Goal: Task Accomplishment & Management: Complete application form

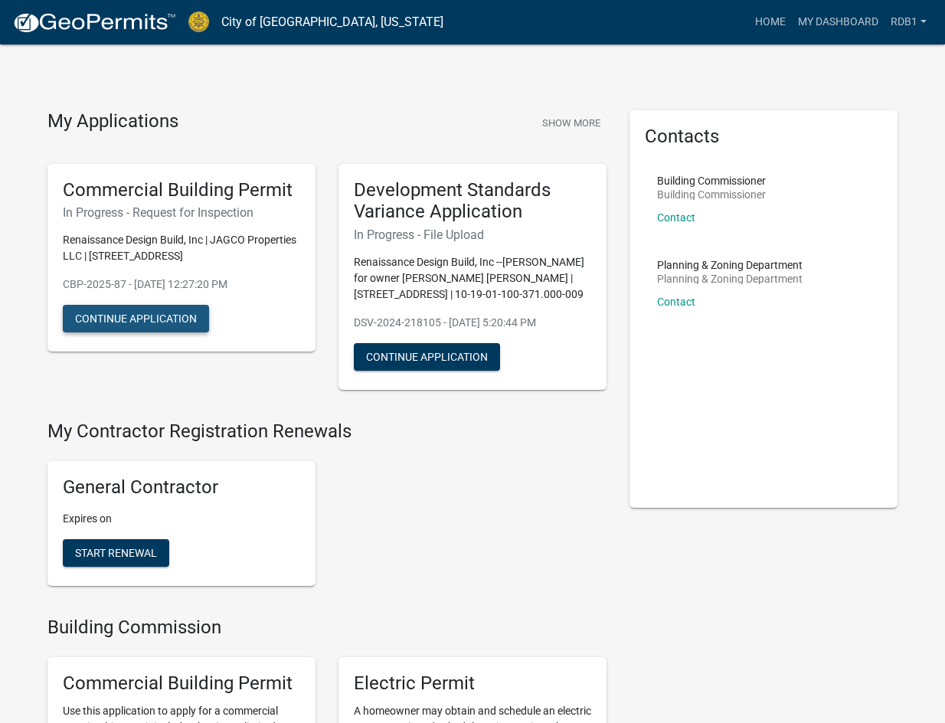
click at [146, 319] on button "Continue Application" at bounding box center [136, 319] width 146 height 28
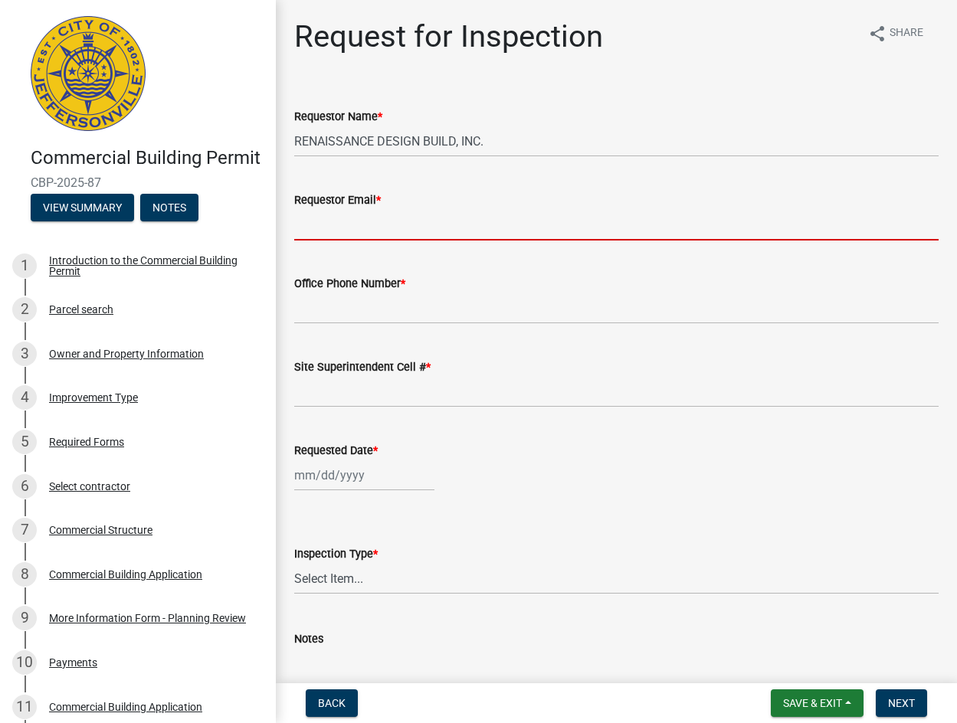
click at [373, 232] on input "Requestor Email *" at bounding box center [616, 224] width 644 height 31
type input "[EMAIL_ADDRESS][DOMAIN_NAME]"
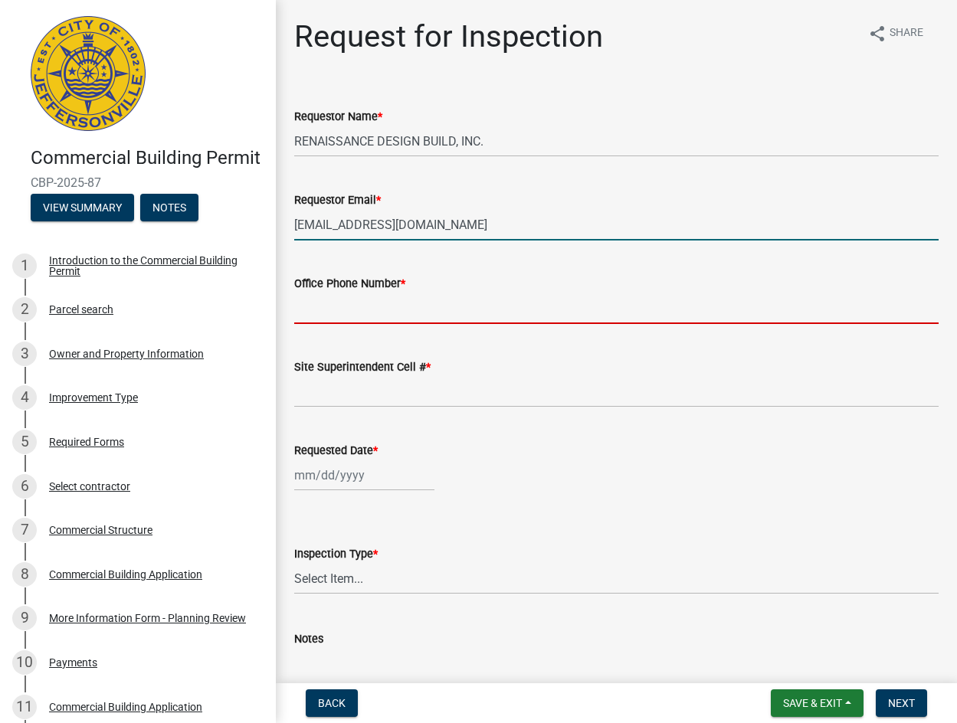
click at [369, 313] on input "Office Phone Number *" at bounding box center [616, 308] width 644 height 31
type input "[PHONE_NUMBER]"
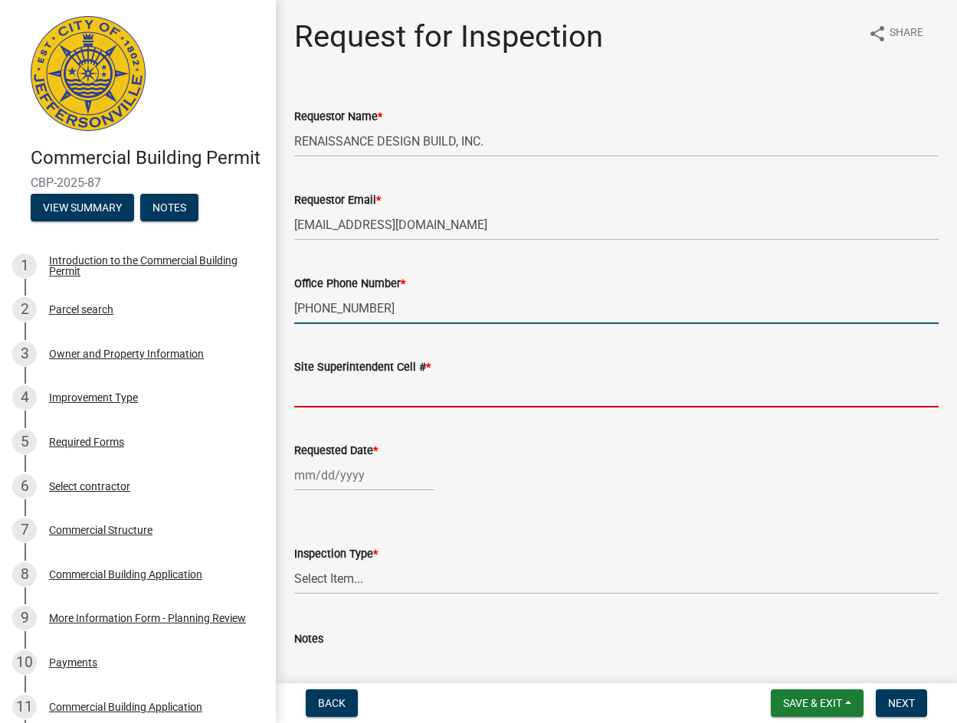
click at [355, 397] on input "Site Superintendent Cell # *" at bounding box center [616, 391] width 644 height 31
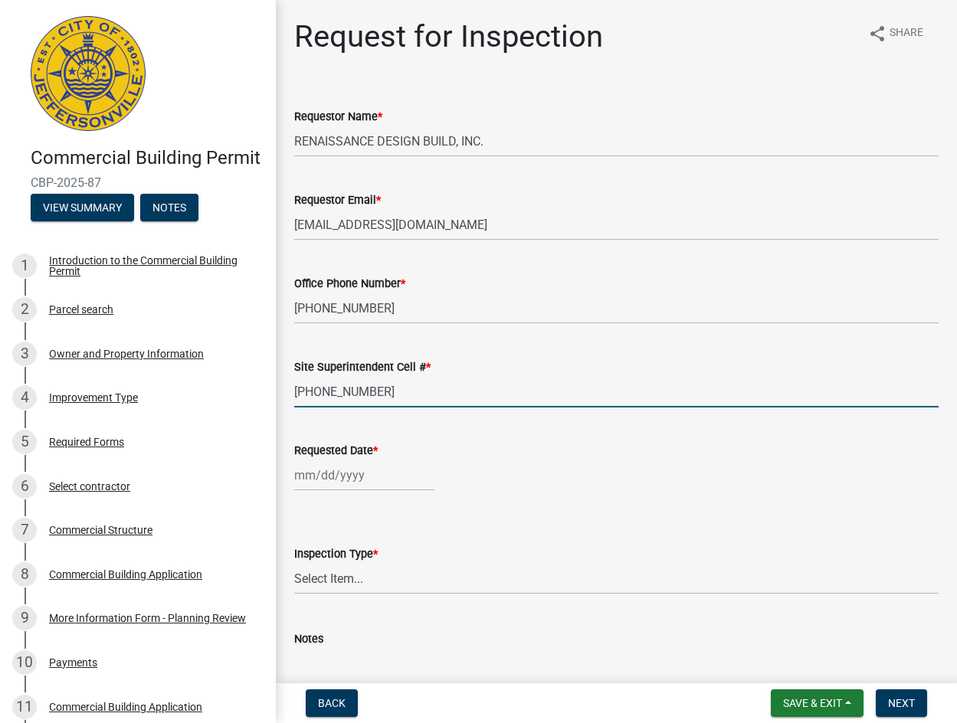
type input "[PHONE_NUMBER]"
click at [327, 483] on div at bounding box center [364, 475] width 140 height 31
select select "9"
select select "2025"
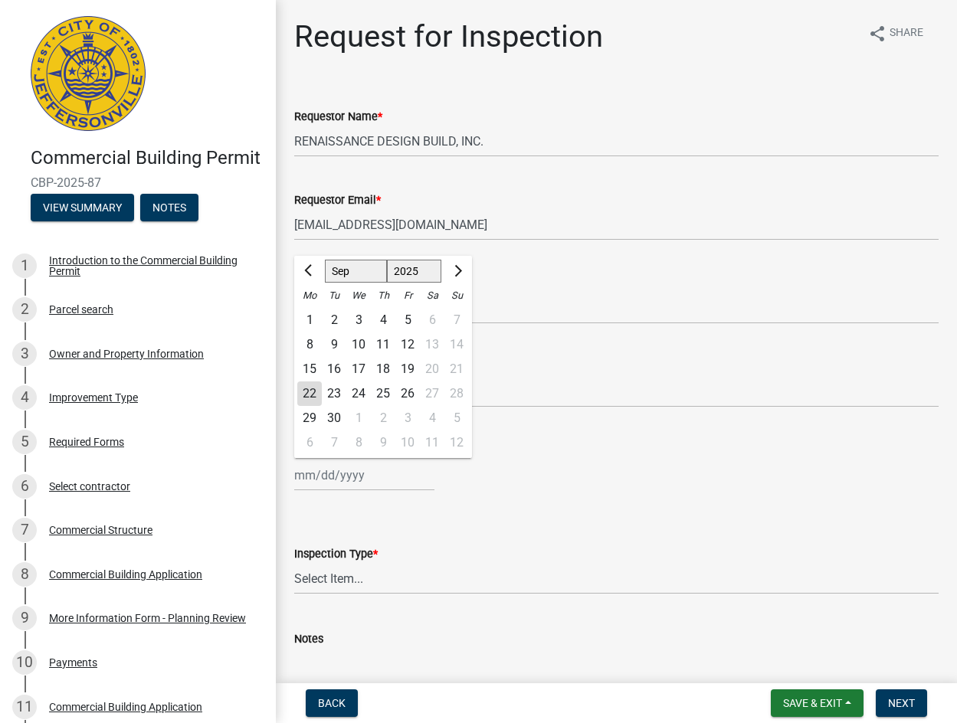
click at [335, 399] on div "23" at bounding box center [334, 393] width 25 height 25
type input "[DATE]"
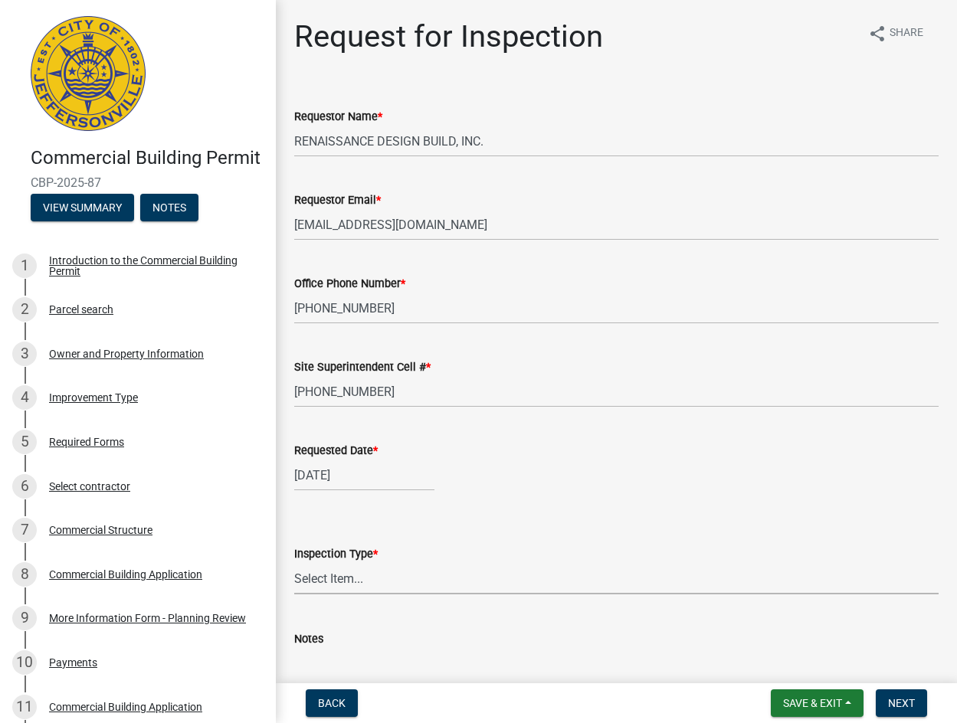
click at [334, 579] on select "Select Item... Footer Foundation Framing Final Misc" at bounding box center [616, 578] width 644 height 31
click at [294, 563] on select "Select Item... Footer Foundation Framing Final Misc" at bounding box center [616, 578] width 644 height 31
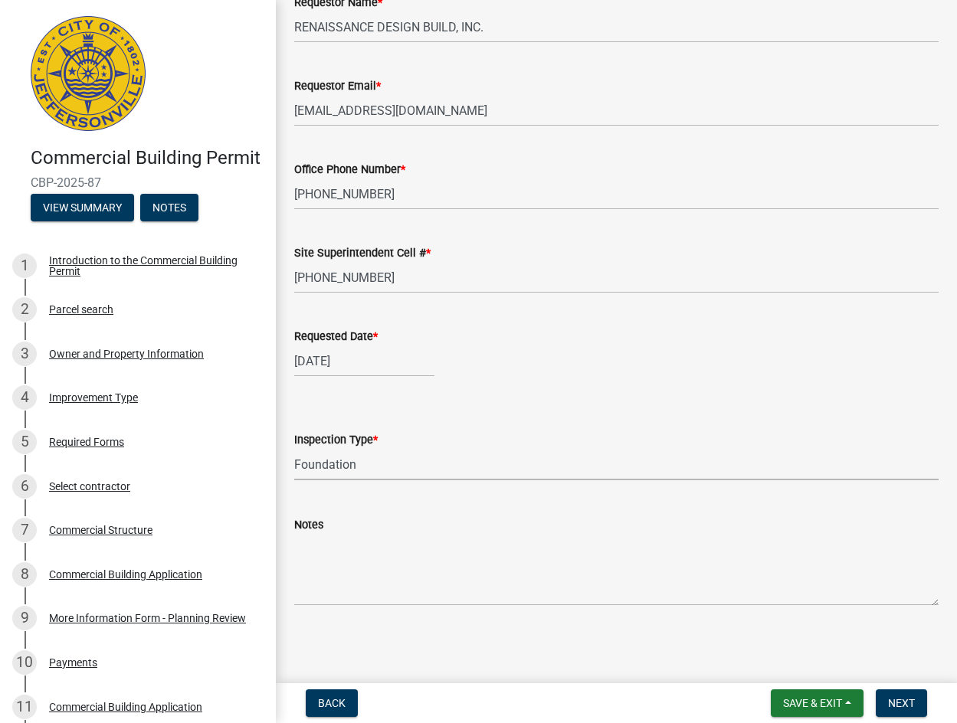
scroll to position [115, 0]
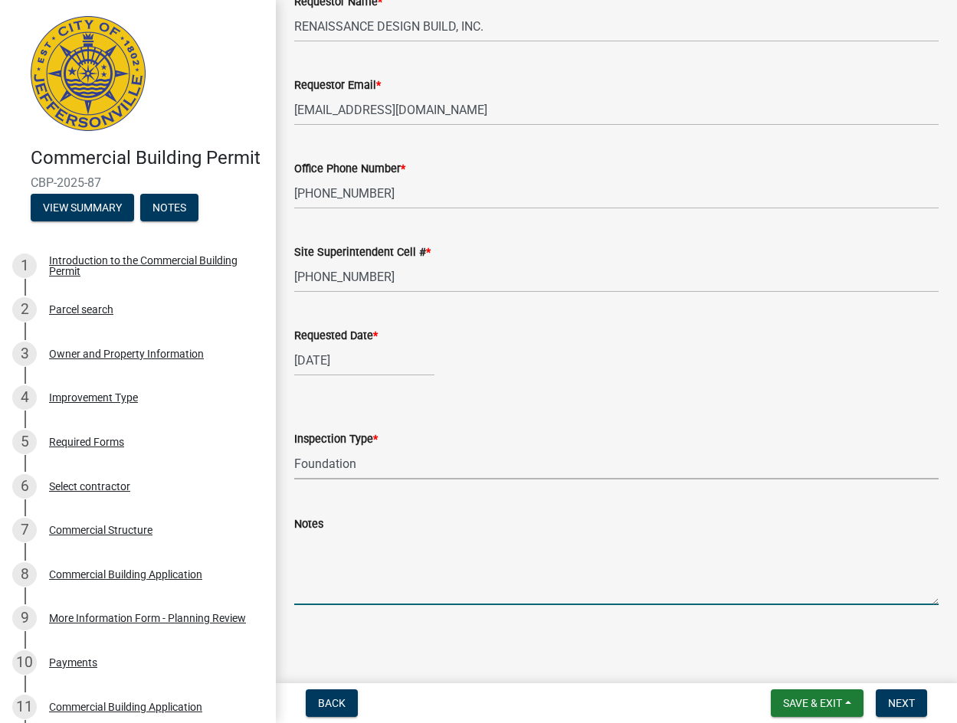
click at [354, 589] on textarea "Notes" at bounding box center [616, 569] width 644 height 72
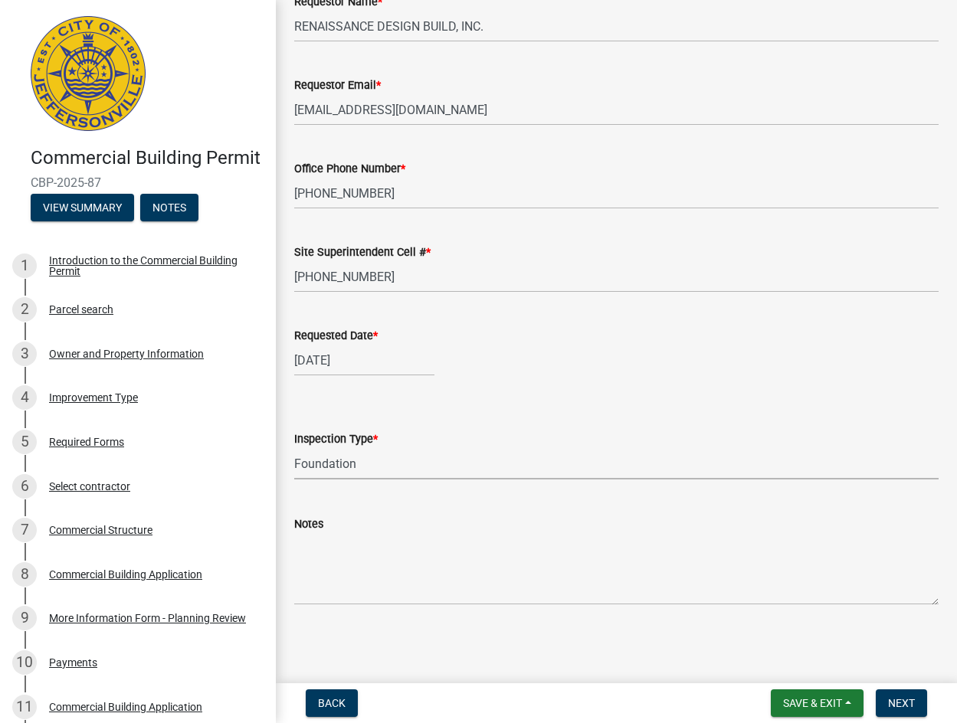
click at [358, 465] on select "Select Item... Footer Foundation Framing Final Misc" at bounding box center [616, 463] width 644 height 31
click at [294, 448] on select "Select Item... Footer Foundation Framing Final Misc" at bounding box center [616, 463] width 644 height 31
select select "5905b6c6-73a3-4561-9a25-e231032c58c8"
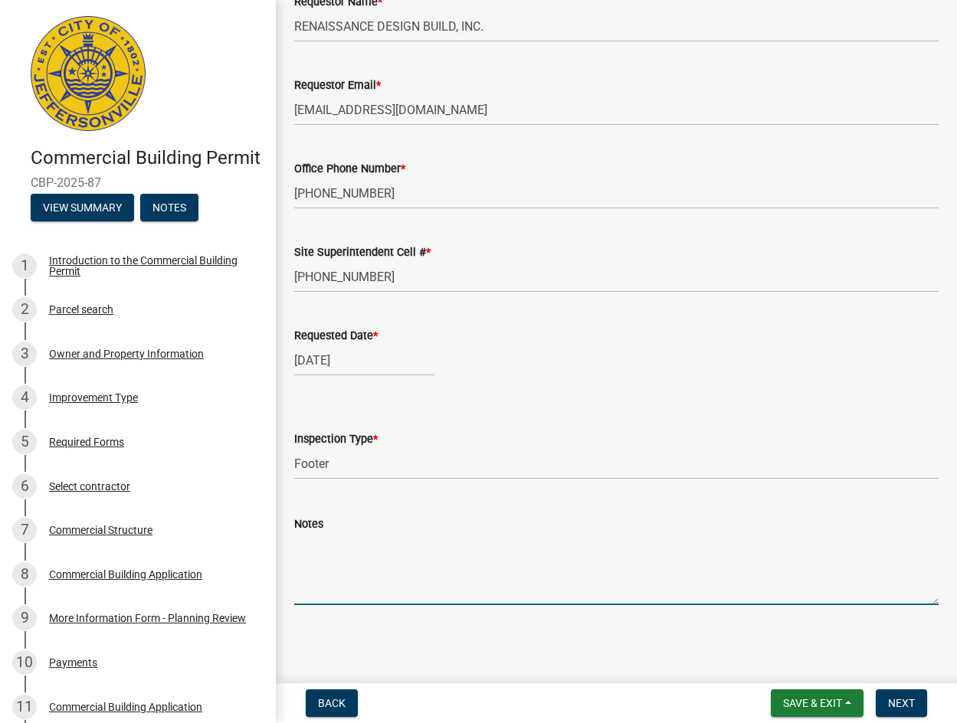
click at [342, 590] on textarea "Notes" at bounding box center [616, 569] width 644 height 72
type textarea "f"
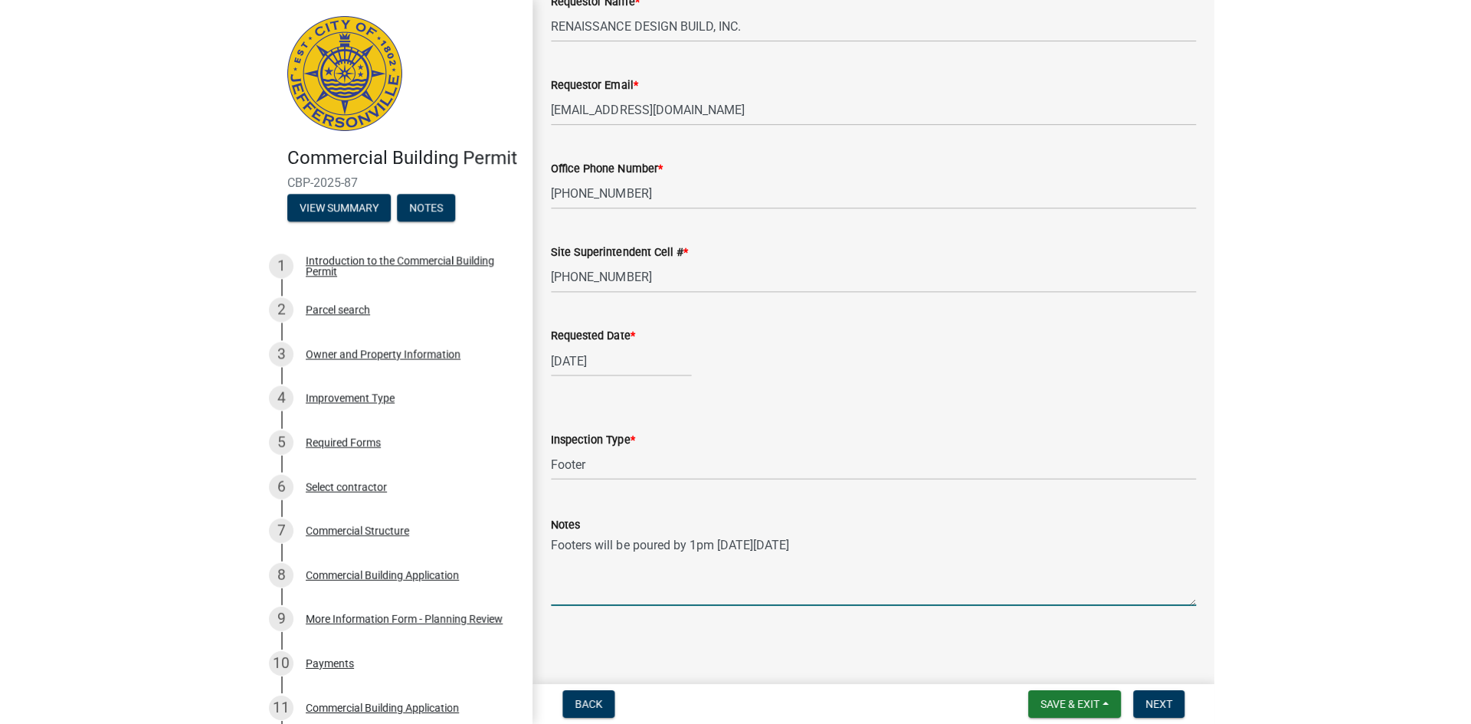
scroll to position [114, 0]
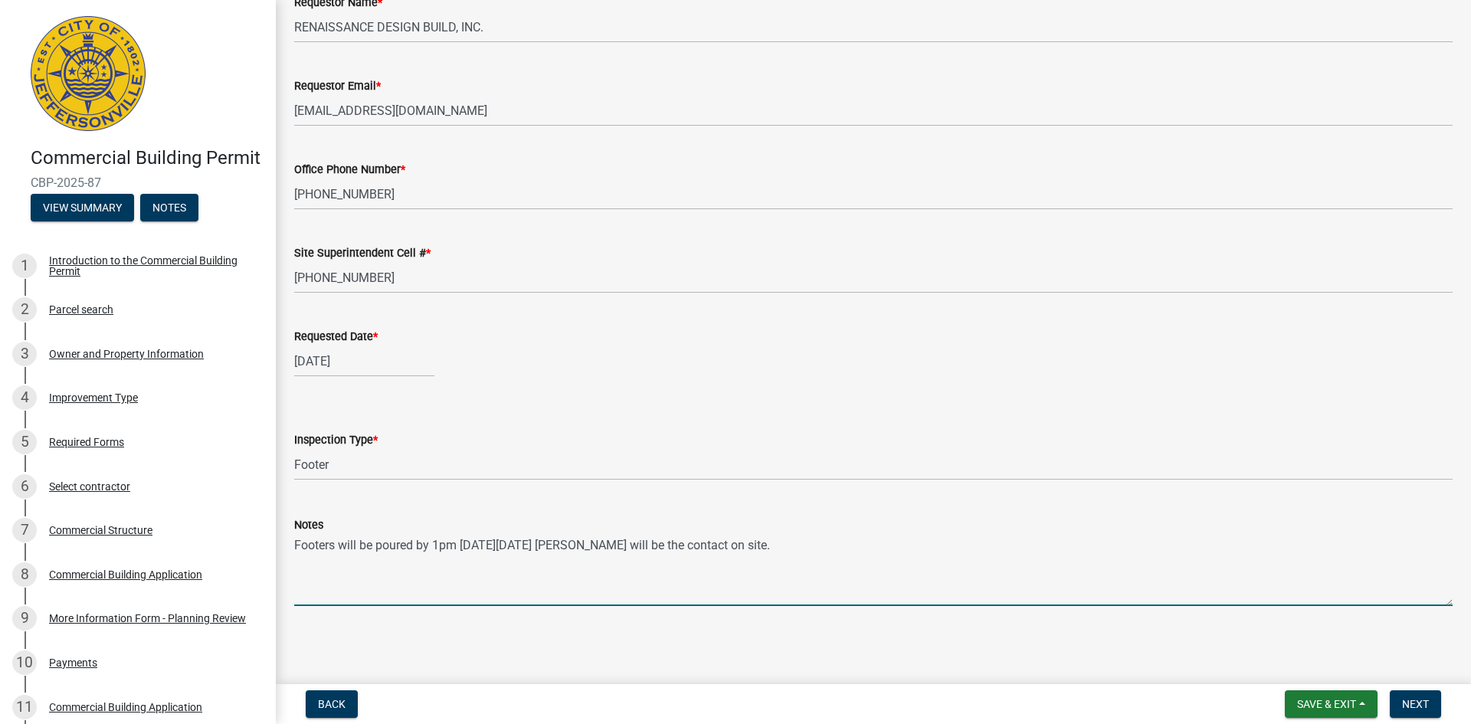
click at [586, 547] on textarea "Footers will be poured by 1pm on Tuesday 09-23-2025 Jay will be the contact on …" at bounding box center [873, 570] width 1158 height 72
type textarea "Footers will be poured by 1pm [DATE][DATE]. [PERSON_NAME] will be the contact o…"
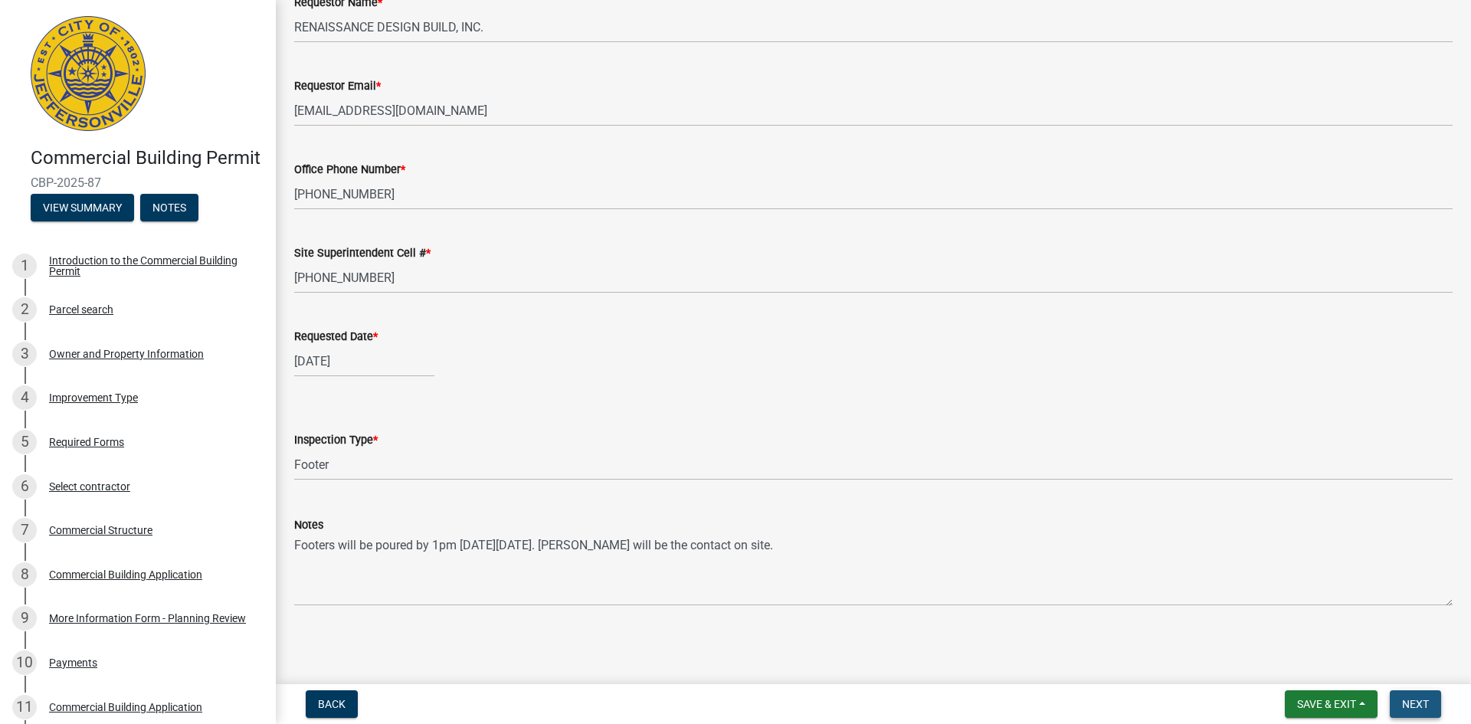
click at [956, 706] on span "Next" at bounding box center [1415, 704] width 27 height 12
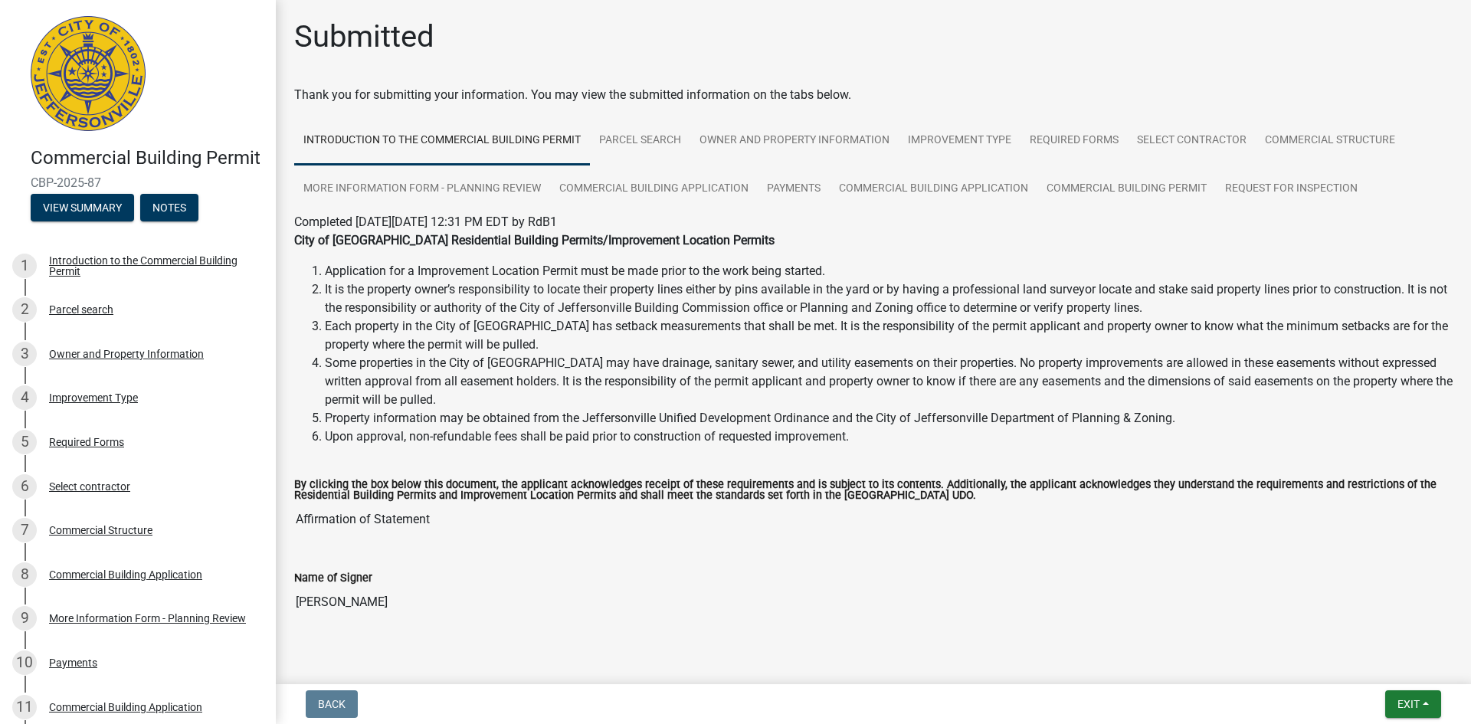
scroll to position [31, 0]
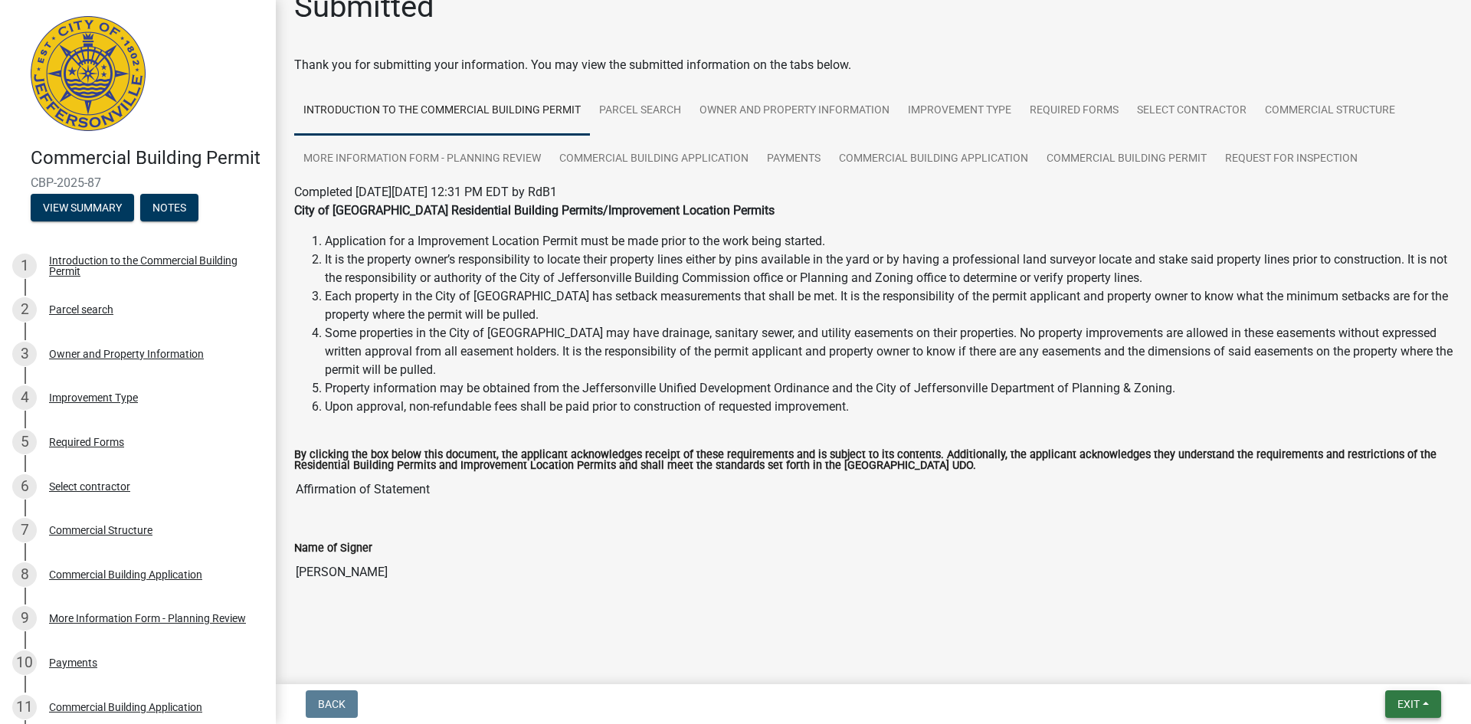
drag, startPoint x: 1429, startPoint y: 694, endPoint x: 1401, endPoint y: 707, distance: 31.2
click at [956, 699] on button "Exit" at bounding box center [1413, 704] width 56 height 28
click at [956, 665] on button "Save & Exit" at bounding box center [1379, 664] width 123 height 37
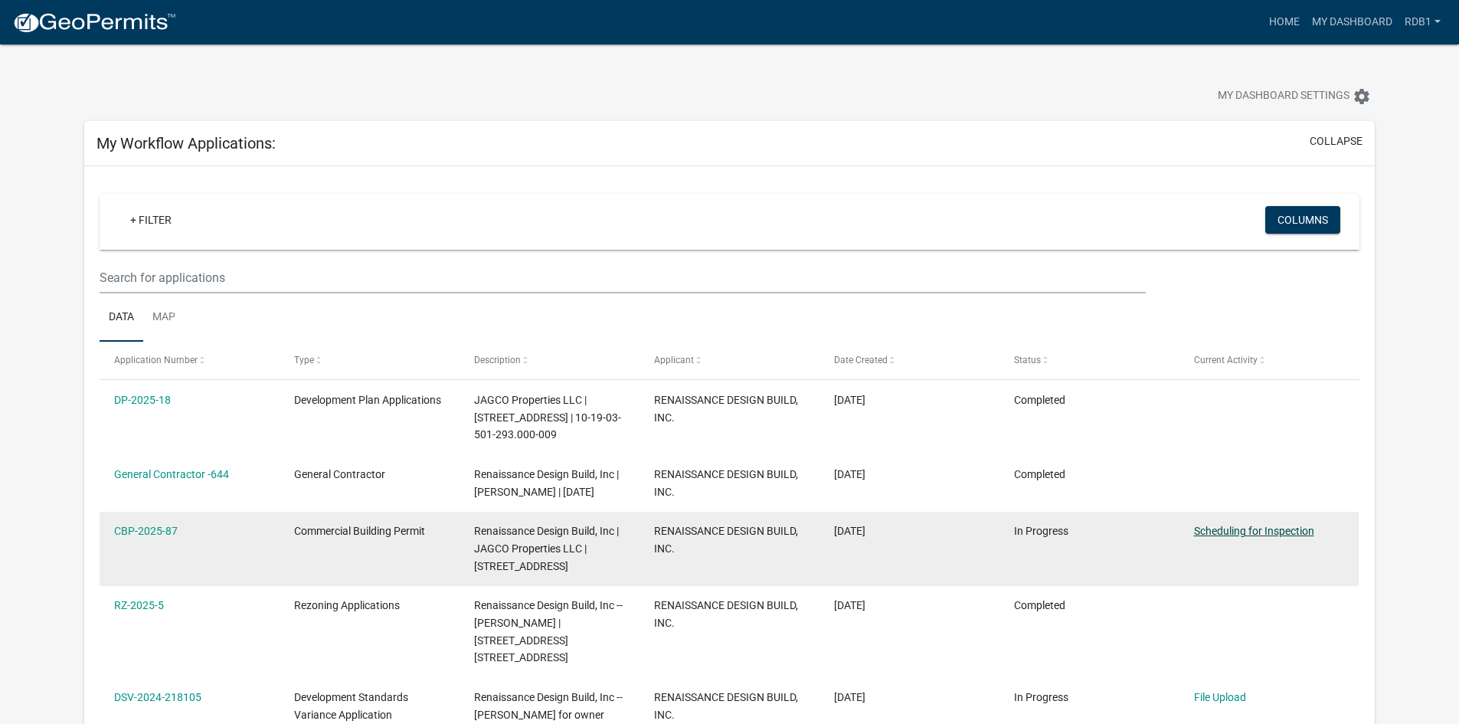
click at [956, 530] on link "Scheduling for Inspection" at bounding box center [1254, 531] width 120 height 12
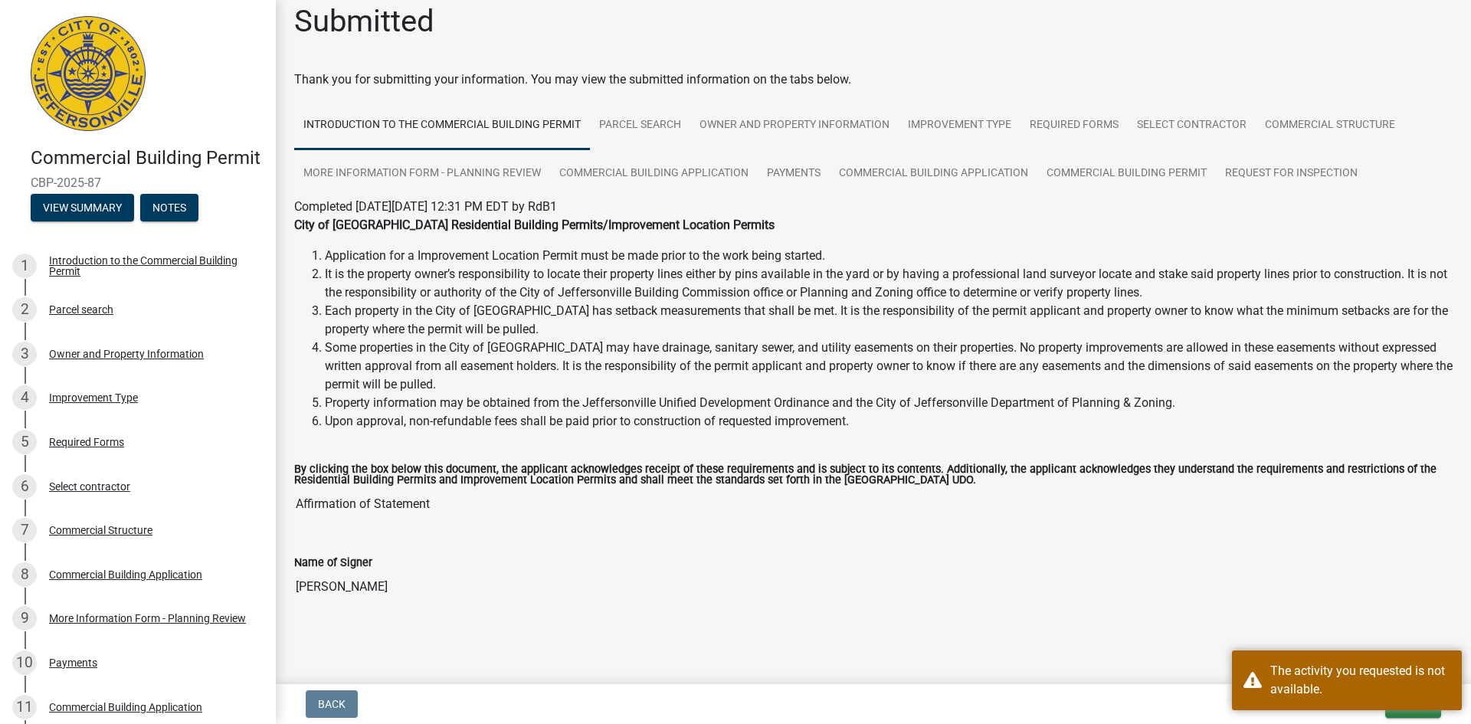
scroll to position [31, 0]
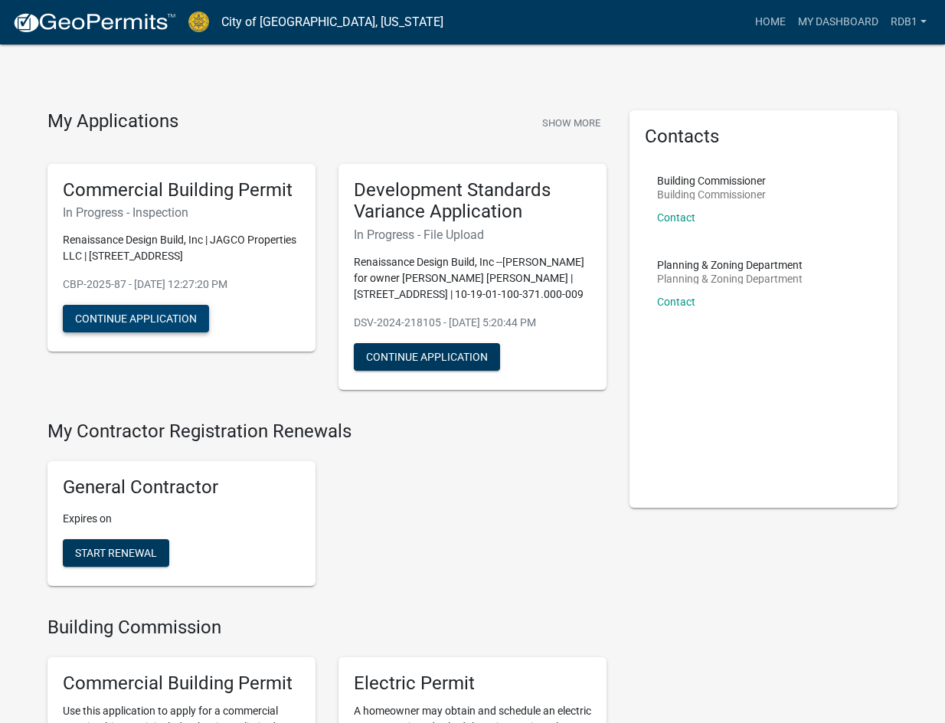
click at [164, 319] on button "Continue Application" at bounding box center [136, 319] width 146 height 28
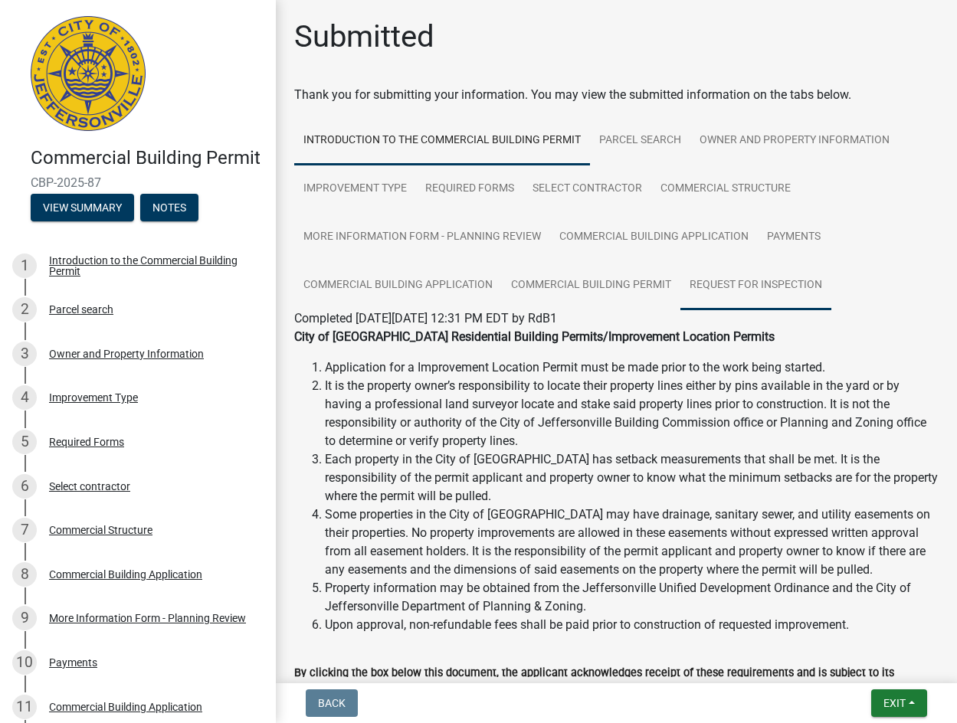
click at [733, 284] on link "Request for Inspection" at bounding box center [755, 285] width 151 height 49
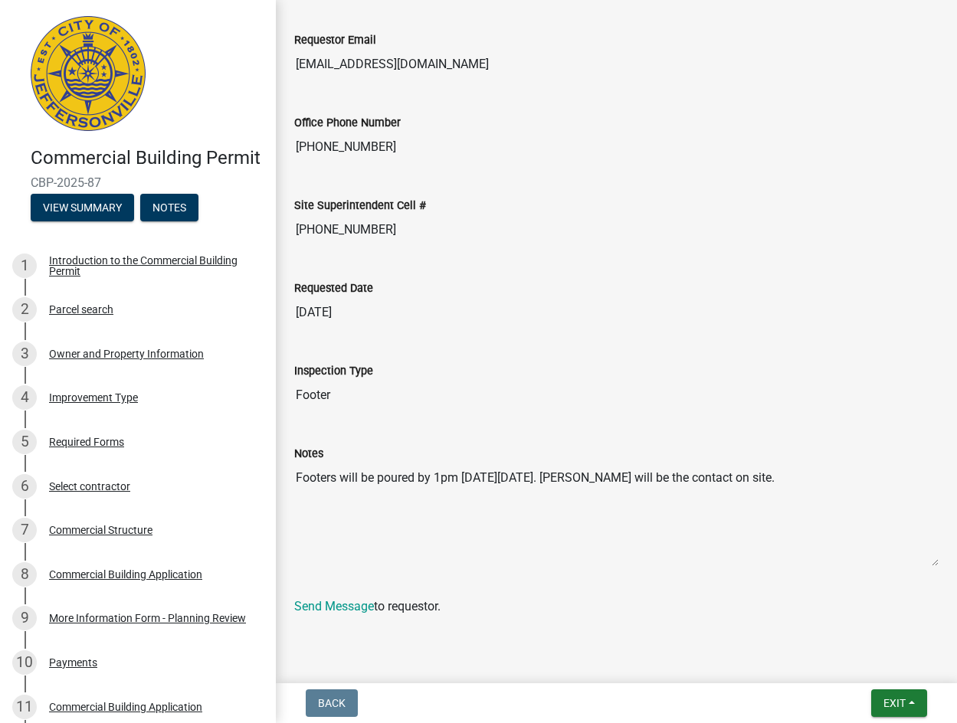
scroll to position [418, 0]
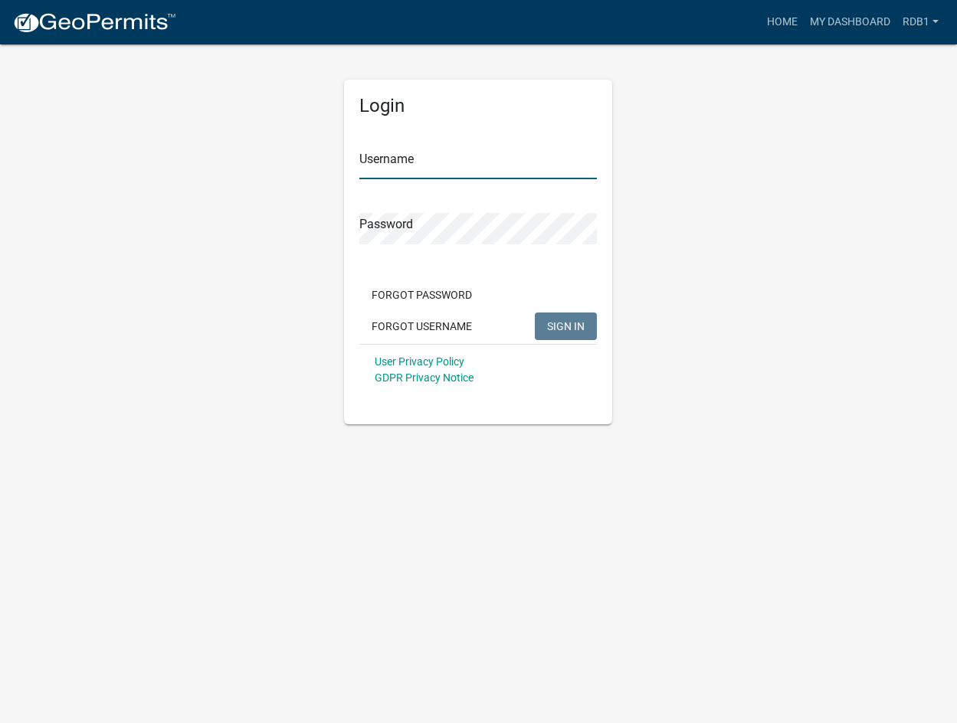
type input "RdB1"
click at [556, 329] on span "SIGN IN" at bounding box center [566, 325] width 38 height 12
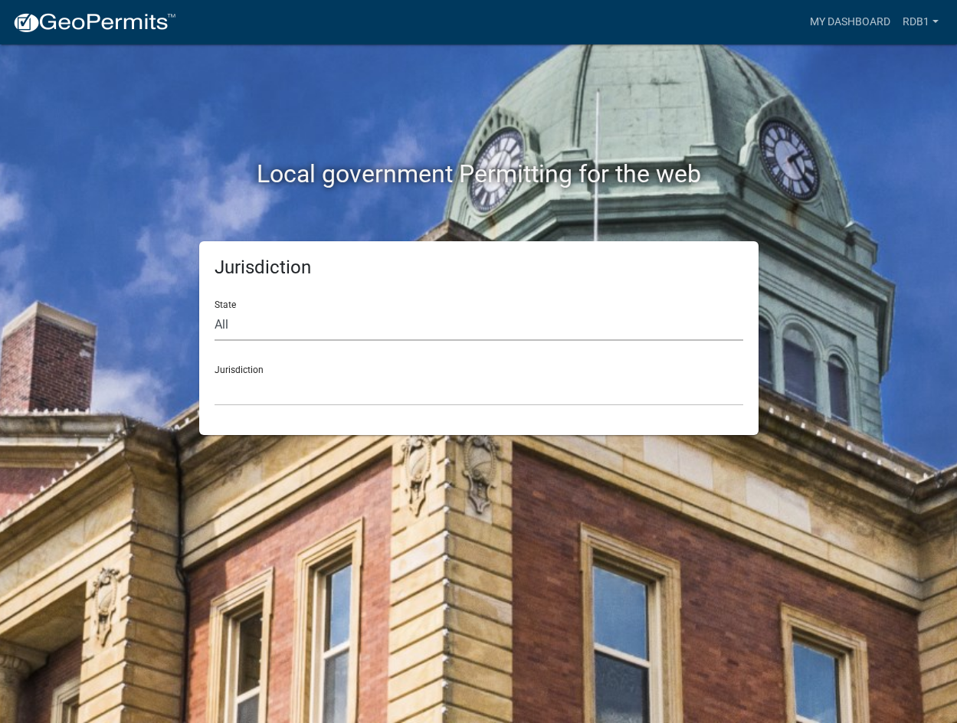
click at [241, 324] on select "All Colorado Georgia Indiana Iowa Kansas Minnesota Ohio South Carolina Wisconsin" at bounding box center [478, 324] width 529 height 31
select select "Indiana"
click at [214, 309] on select "All Colorado Georgia Indiana Iowa Kansas Minnesota Ohio South Carolina Wisconsin" at bounding box center [478, 324] width 529 height 31
click at [244, 394] on select "City of Charlestown, Indiana City of Jeffersonville, Indiana City of Logansport…" at bounding box center [478, 390] width 529 height 31
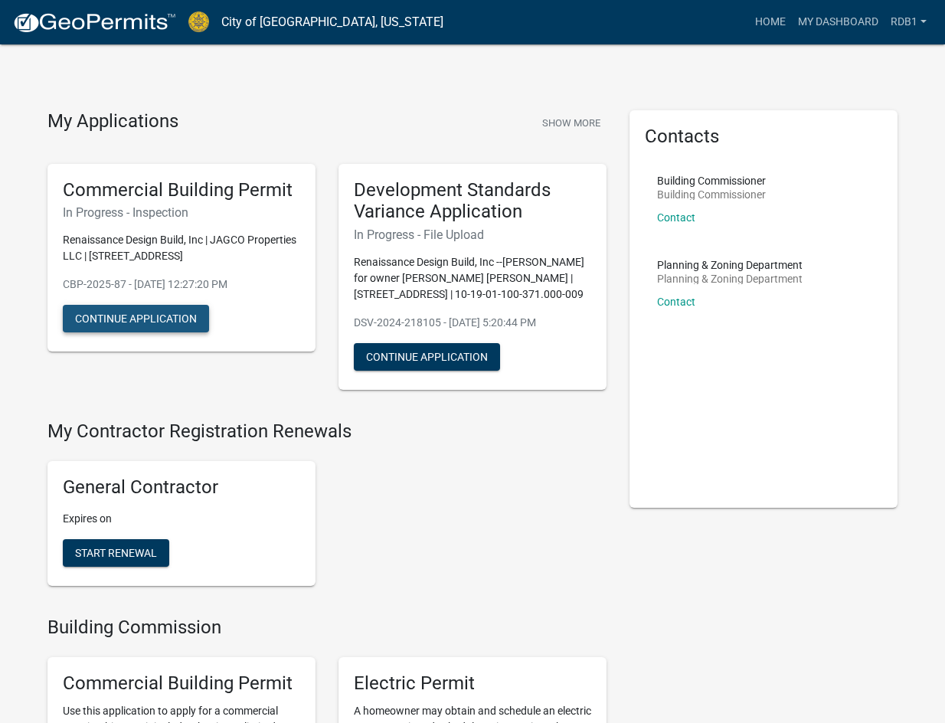
click at [133, 316] on button "Continue Application" at bounding box center [136, 319] width 146 height 28
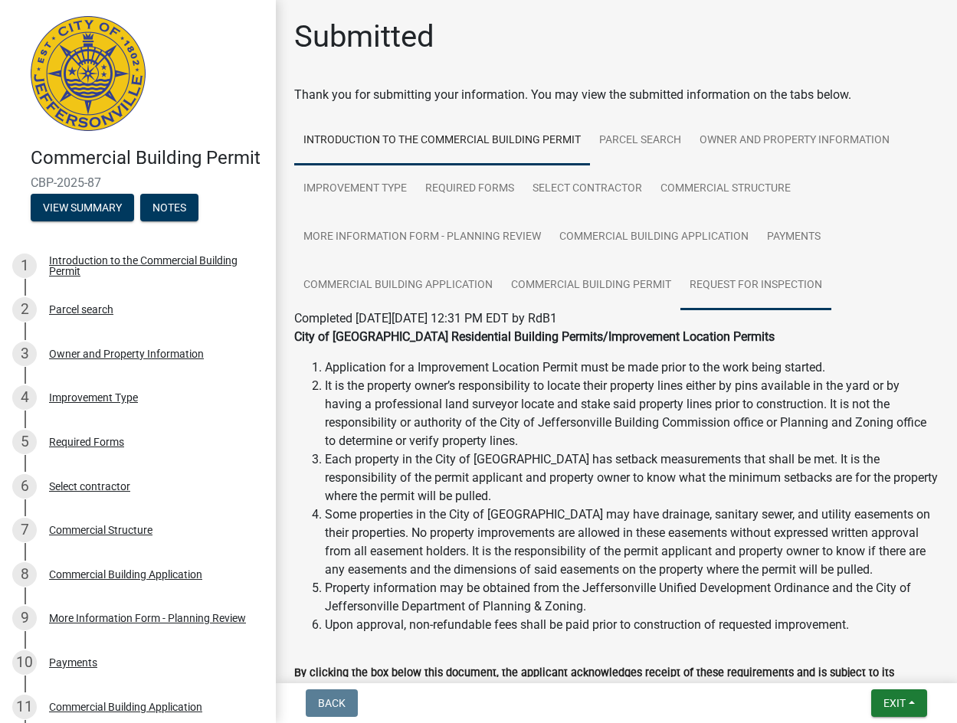
click at [710, 283] on link "Request for Inspection" at bounding box center [755, 285] width 151 height 49
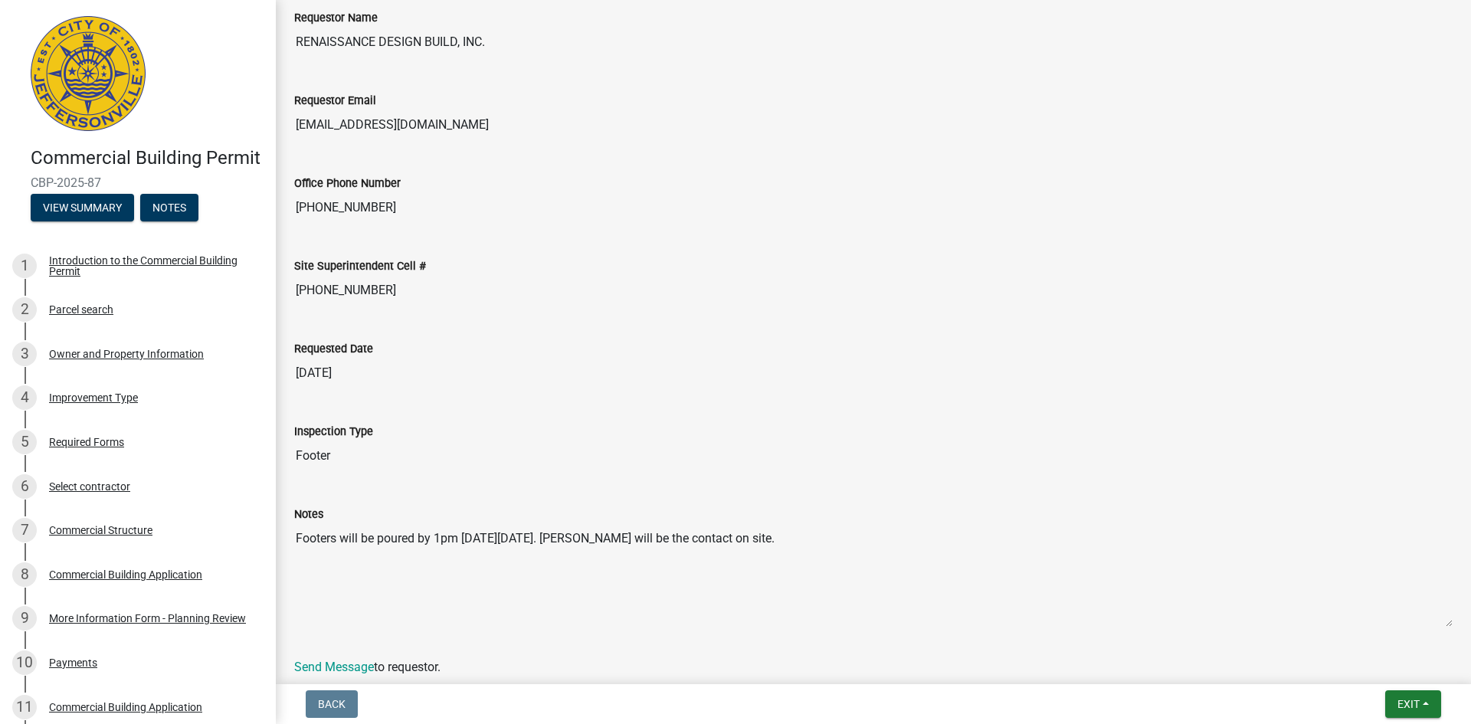
scroll to position [168, 0]
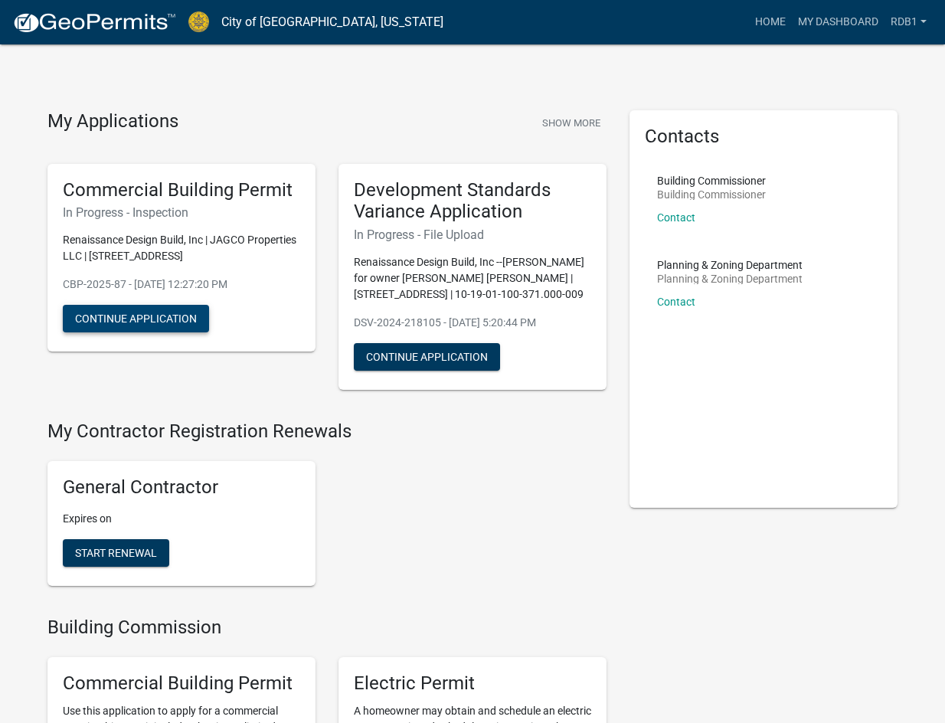
click at [157, 316] on button "Continue Application" at bounding box center [136, 319] width 146 height 28
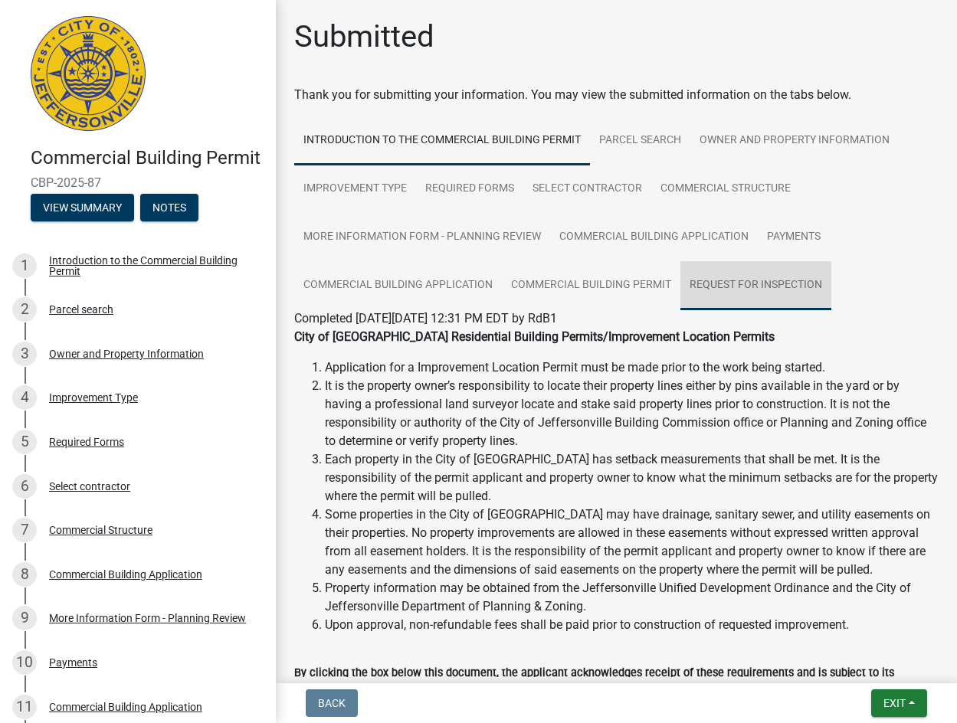
click at [716, 280] on link "Request for Inspection" at bounding box center [755, 285] width 151 height 49
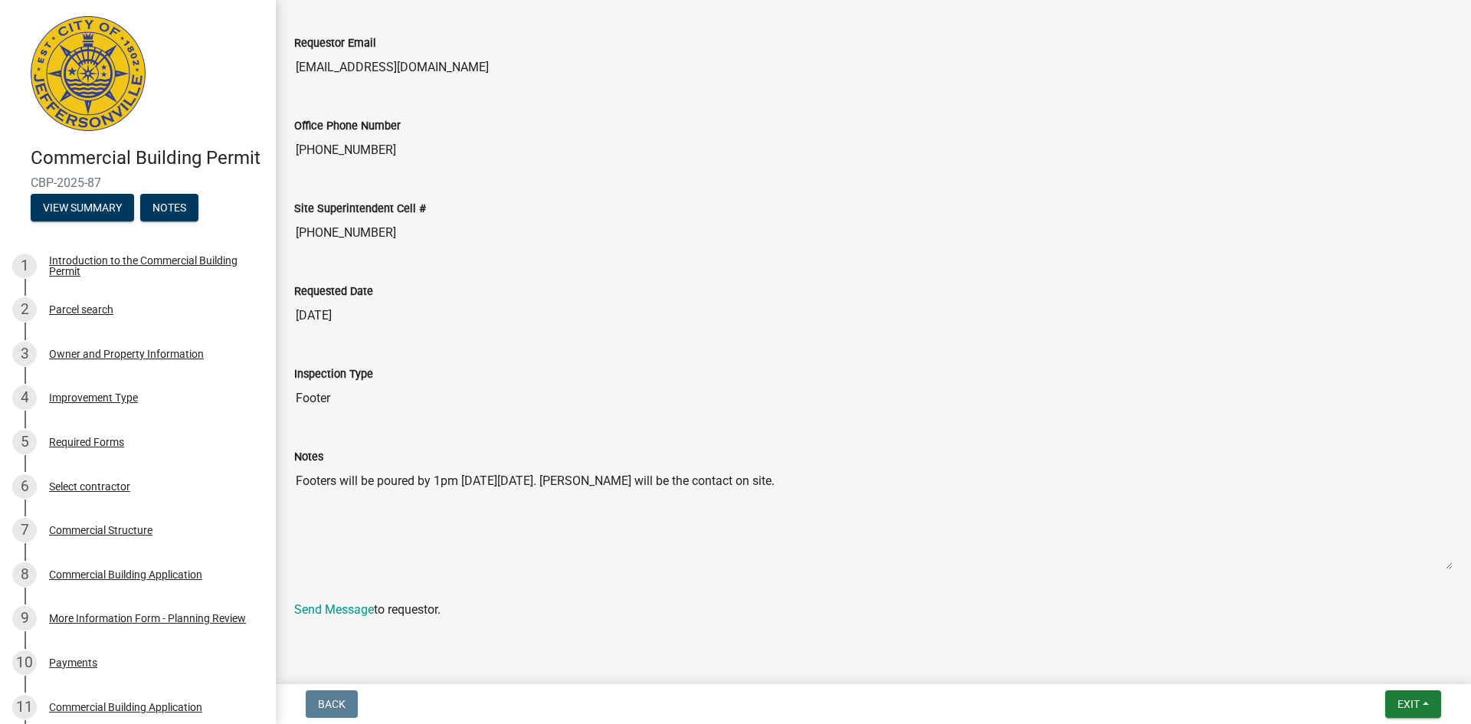
scroll to position [321, 0]
